Goal: Find specific page/section: Find specific page/section

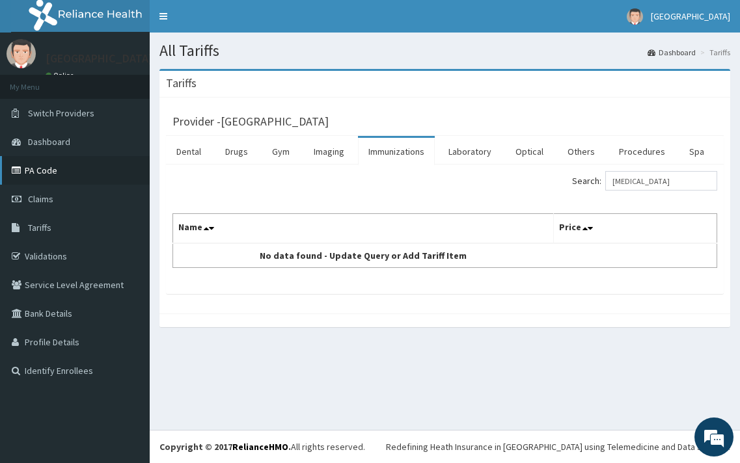
click at [43, 165] on link "PA Code" at bounding box center [75, 170] width 150 height 29
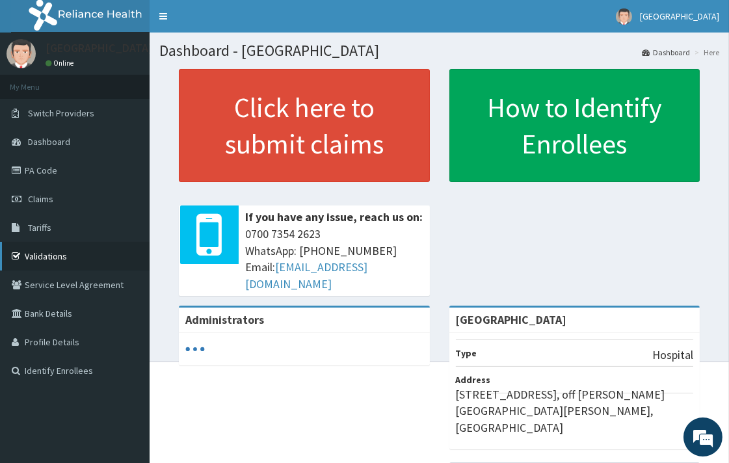
click at [37, 255] on link "Validations" at bounding box center [75, 256] width 150 height 29
